Goal: Task Accomplishment & Management: Use online tool/utility

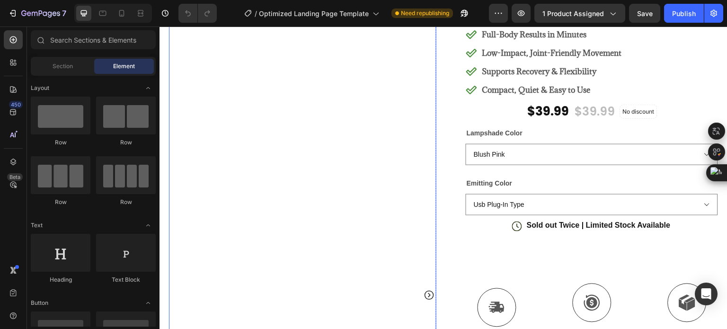
scroll to position [95, 0]
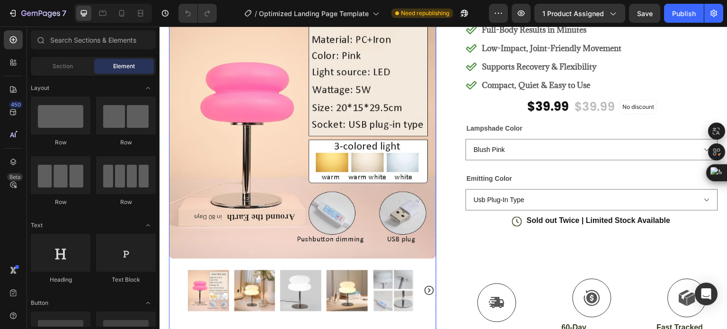
click at [250, 286] on img at bounding box center [254, 290] width 41 height 41
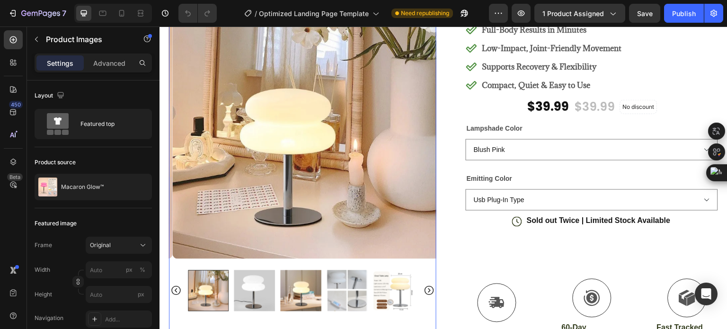
click at [271, 284] on img at bounding box center [254, 290] width 41 height 41
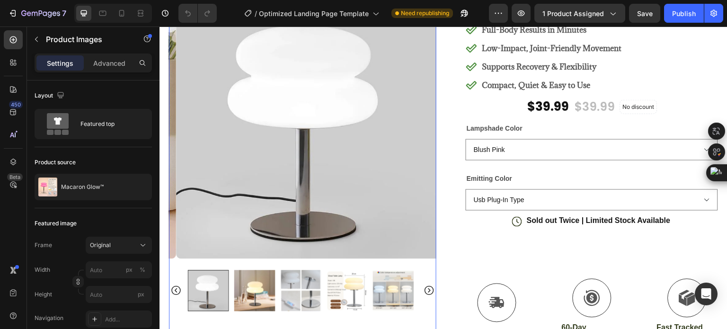
click at [269, 287] on img at bounding box center [254, 290] width 41 height 41
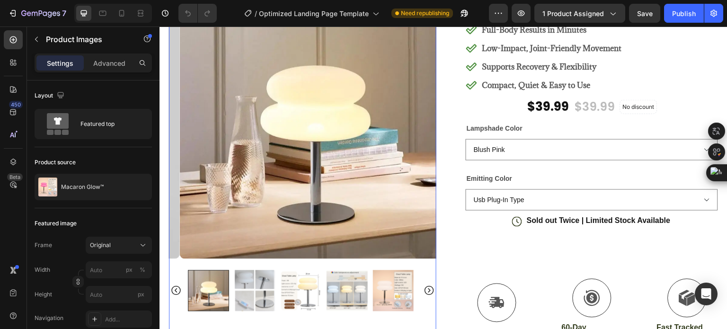
click at [275, 284] on div at bounding box center [303, 290] width 230 height 41
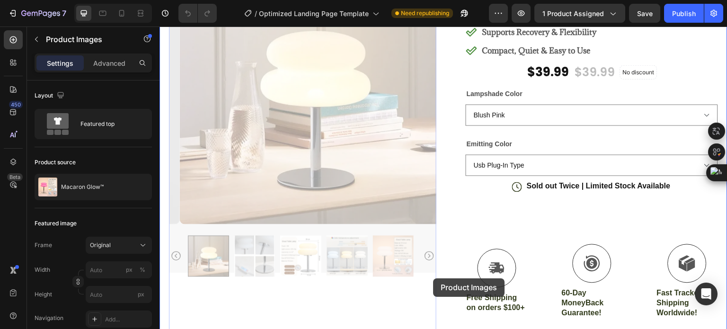
scroll to position [169, 0]
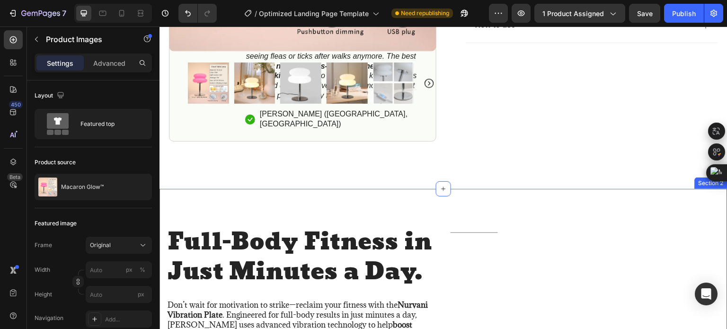
scroll to position [473, 0]
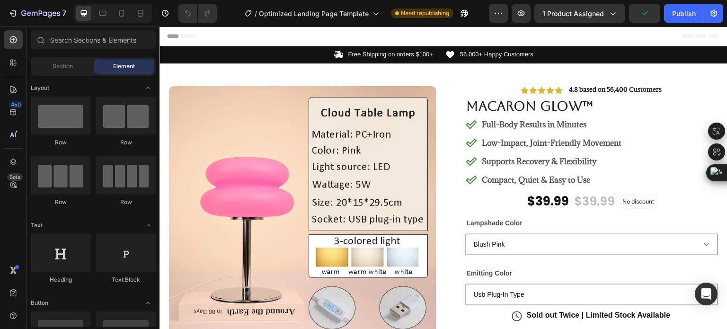
click at [192, 36] on span "Header" at bounding box center [188, 35] width 21 height 9
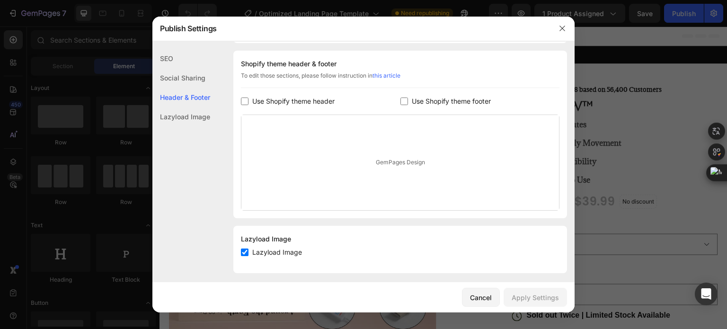
scroll to position [90, 0]
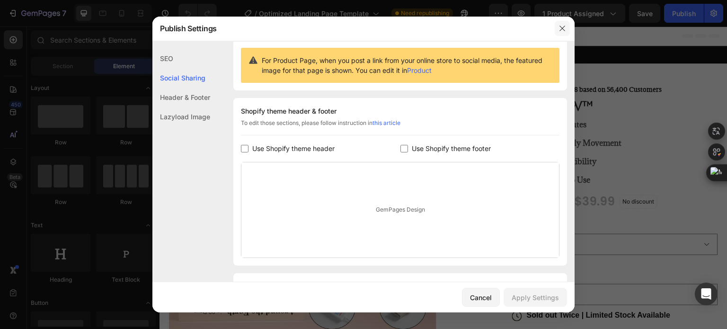
click at [564, 35] on button "button" at bounding box center [562, 28] width 15 height 15
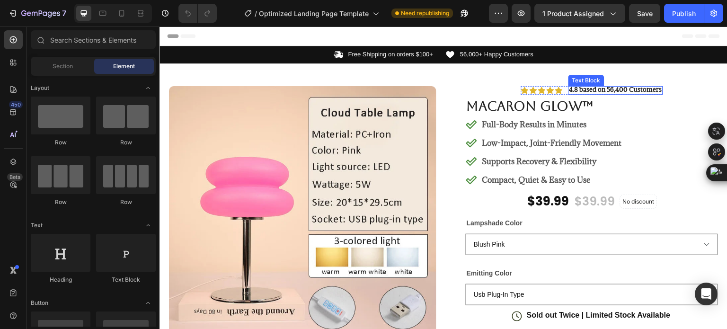
click at [583, 91] on strong "4.8 based on 56,400 Customers" at bounding box center [615, 89] width 93 height 9
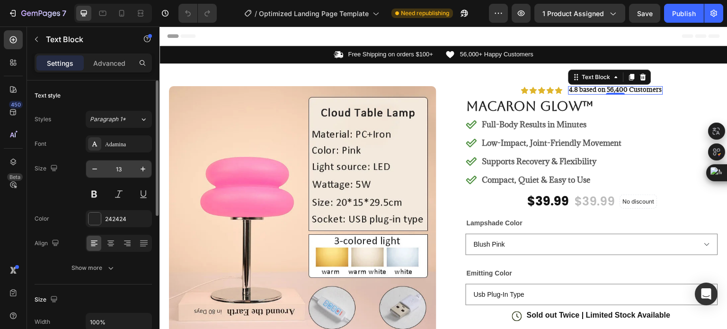
scroll to position [95, 0]
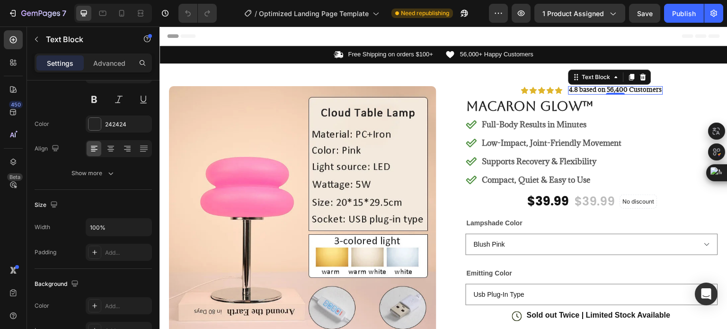
click at [622, 87] on strong "4.8 based on 56,400 Customers" at bounding box center [615, 89] width 93 height 9
click at [640, 90] on strong "4.8 based on 56,400 Customers" at bounding box center [615, 89] width 93 height 9
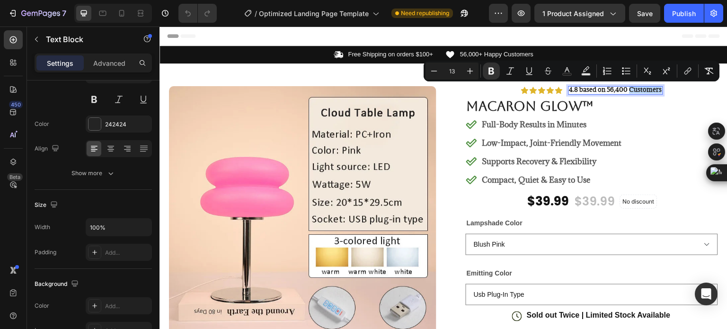
click at [639, 89] on strong "4.8 based on 56,400 Customers" at bounding box center [615, 89] width 93 height 9
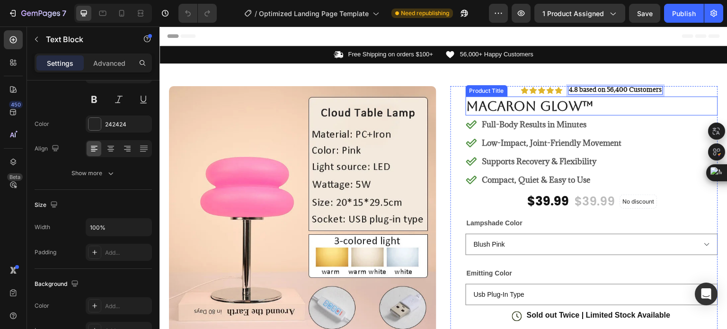
click at [637, 103] on h1 "Macaron Glow™" at bounding box center [592, 106] width 252 height 19
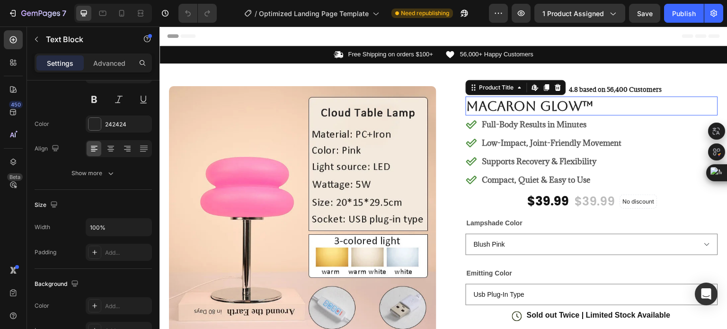
scroll to position [0, 0]
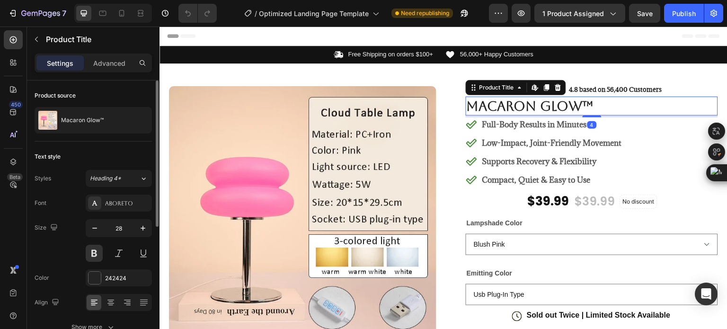
click at [622, 109] on h1 "Macaron Glow™" at bounding box center [592, 106] width 252 height 19
click at [622, 107] on h1 "Macaron Glow™" at bounding box center [592, 106] width 252 height 19
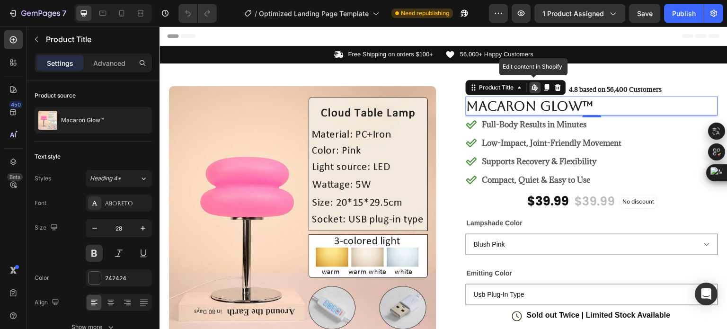
click at [594, 106] on h1 "Macaron Glow™" at bounding box center [592, 106] width 252 height 19
click at [569, 106] on h1 "Macaron Glow™" at bounding box center [592, 106] width 252 height 19
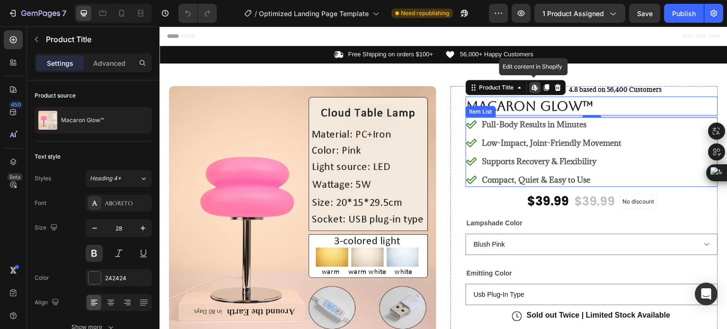
click at [586, 119] on p "Full-Body Results in Minutes" at bounding box center [552, 124] width 140 height 11
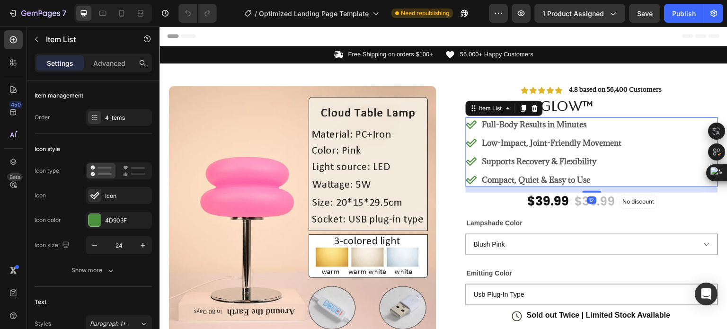
click at [612, 125] on p "Full-Body Results in Minutes" at bounding box center [552, 124] width 140 height 11
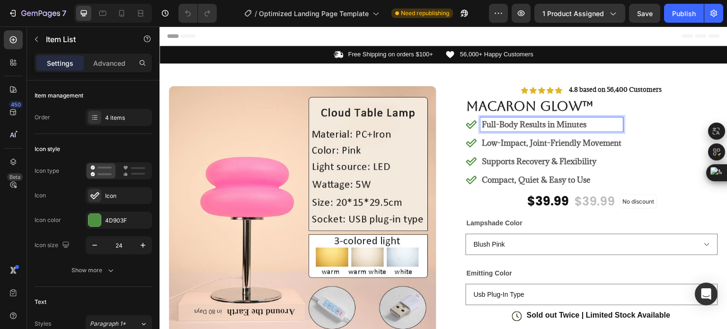
click at [551, 126] on p "Full-Body Results in Minutes" at bounding box center [552, 124] width 140 height 11
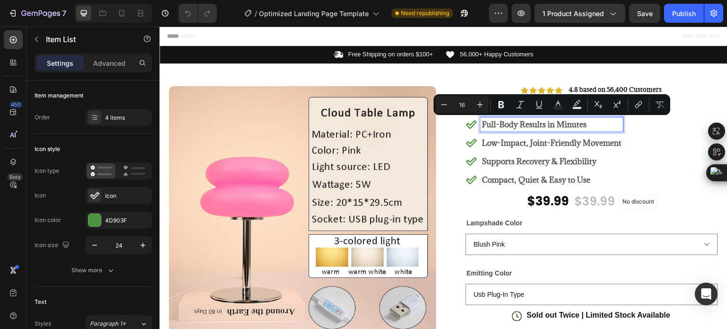
click at [572, 125] on p "Full-Body Results in Minutes" at bounding box center [552, 124] width 140 height 11
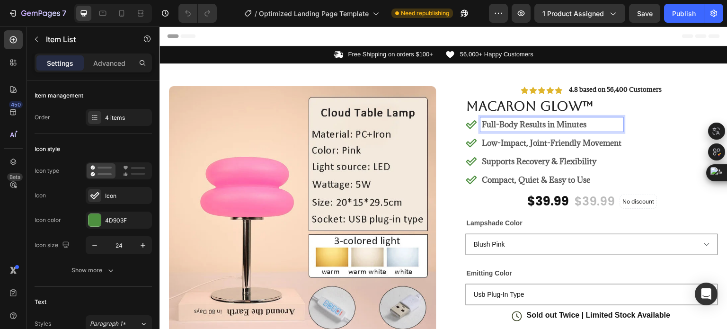
click at [590, 125] on p "Full-Body Results in Minutes" at bounding box center [552, 124] width 140 height 11
click at [469, 123] on icon at bounding box center [471, 124] width 11 height 9
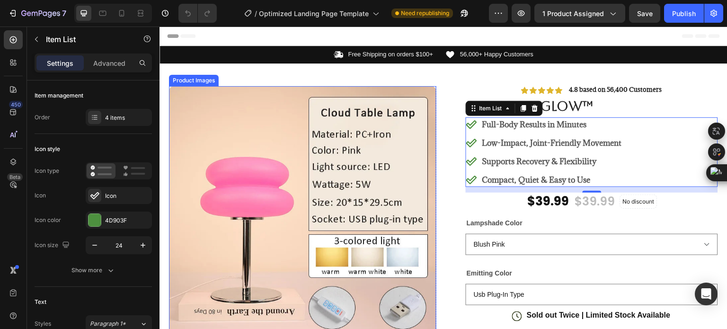
click at [269, 186] on img at bounding box center [302, 219] width 267 height 267
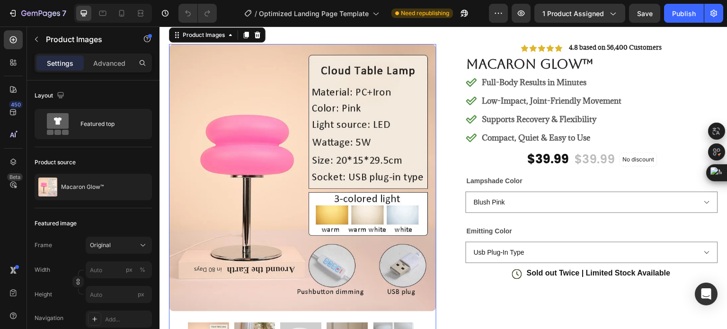
scroll to position [47, 0]
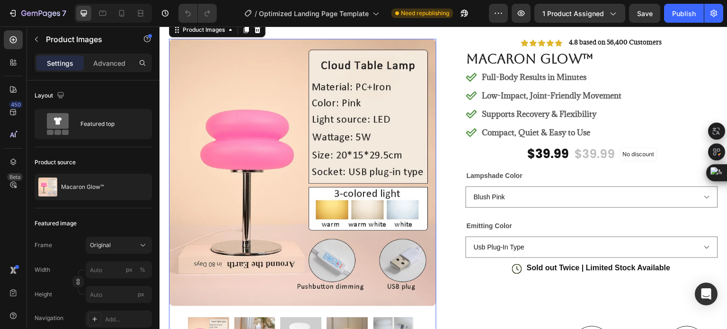
click at [223, 36] on div "Product Images" at bounding box center [217, 29] width 97 height 15
click at [225, 34] on div "Product Images" at bounding box center [204, 30] width 46 height 9
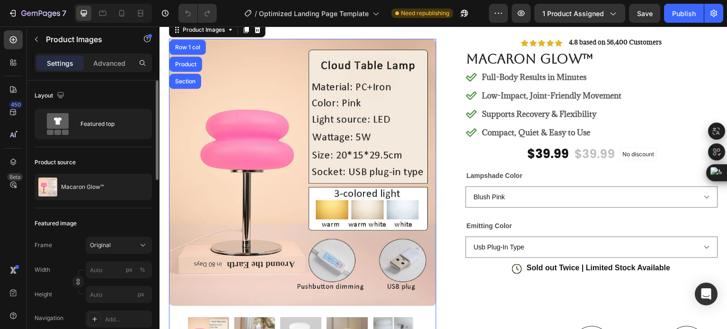
click at [125, 160] on div "Product source" at bounding box center [93, 162] width 117 height 15
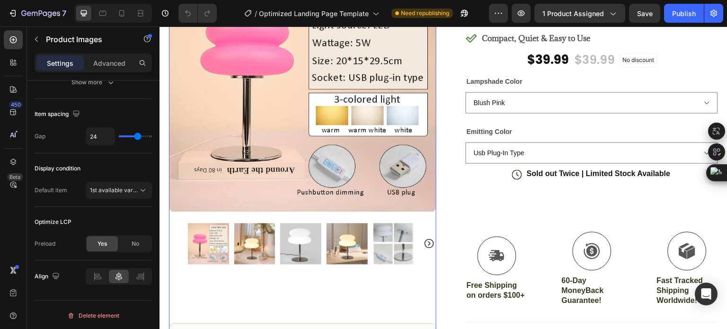
scroll to position [0, 0]
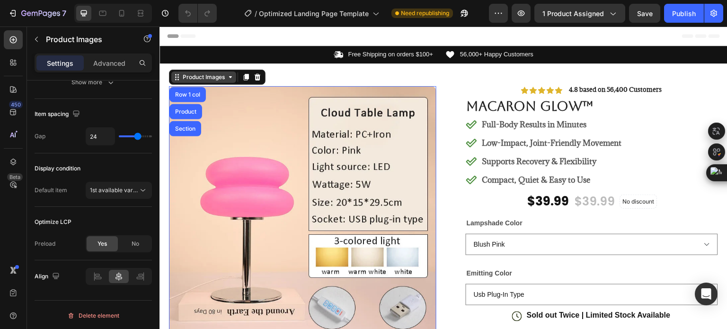
click at [225, 79] on div "Product Images" at bounding box center [204, 77] width 46 height 9
click at [216, 80] on div "Product Images" at bounding box center [204, 77] width 46 height 9
click at [293, 156] on img at bounding box center [302, 219] width 267 height 267
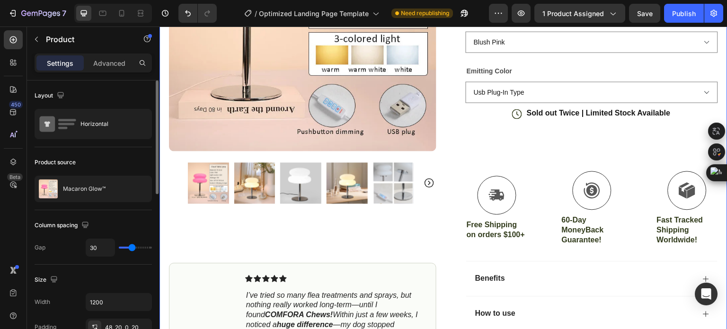
scroll to position [284, 0]
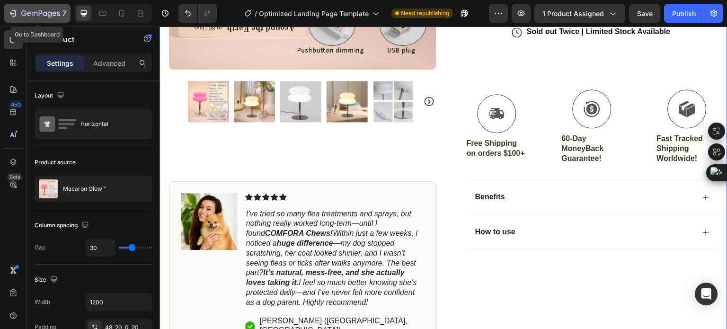
click at [21, 10] on icon "button" at bounding box center [40, 14] width 39 height 8
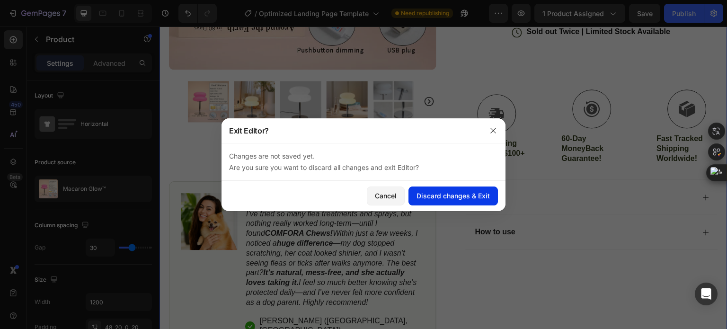
click at [463, 199] on div "Discard changes & Exit" at bounding box center [453, 196] width 73 height 10
